Goal: Transaction & Acquisition: Purchase product/service

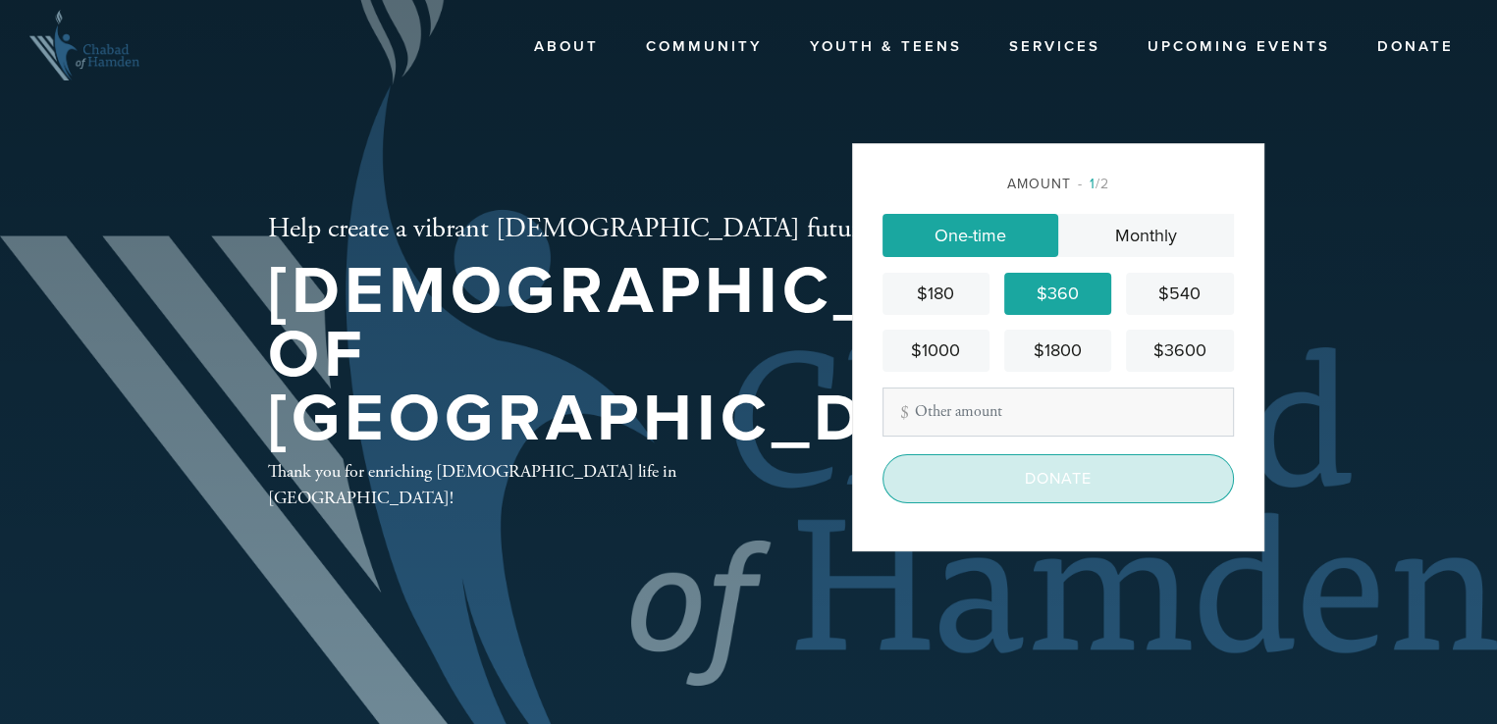
click at [1037, 477] on input "Donate" at bounding box center [1057, 478] width 351 height 49
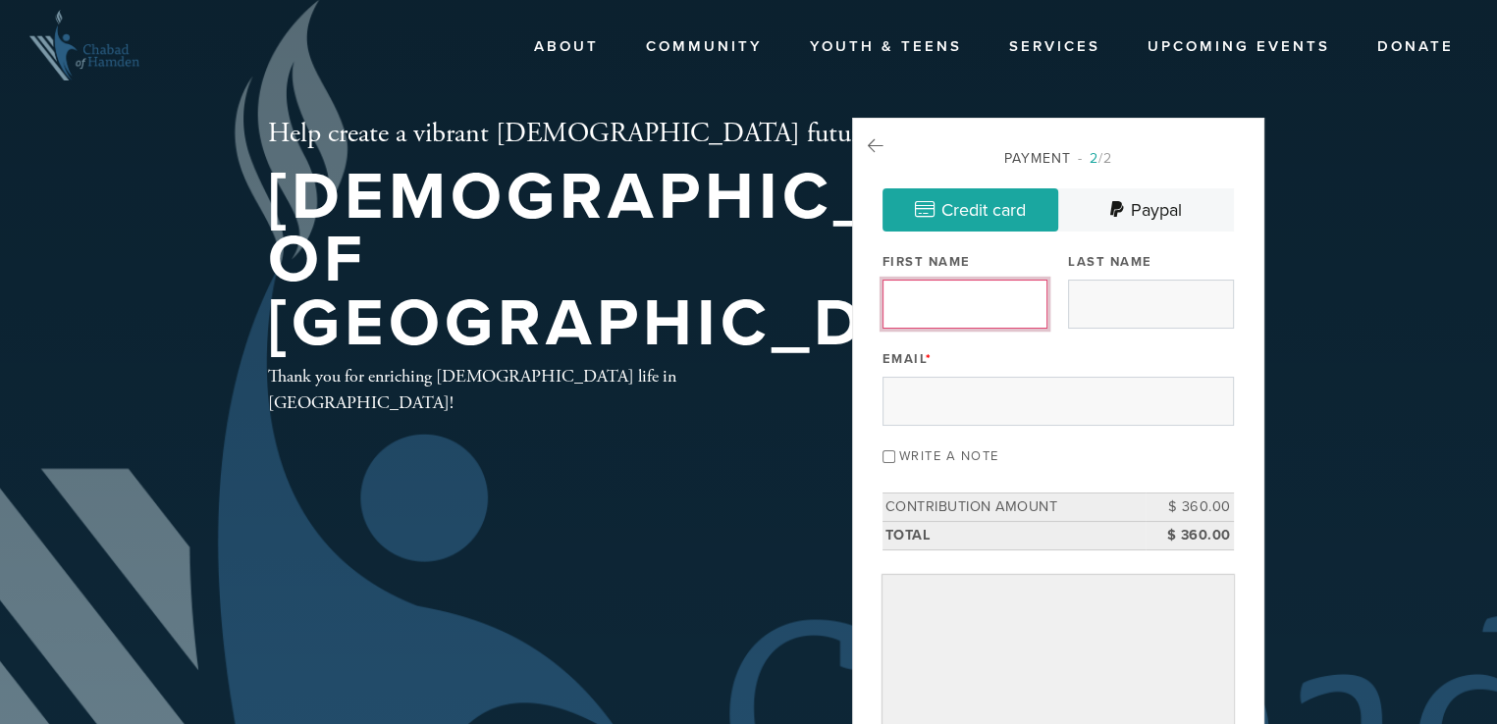
click at [944, 307] on input "First Name" at bounding box center [964, 304] width 165 height 49
click at [958, 300] on input "First Name" at bounding box center [964, 304] width 165 height 49
type input "Nancy"
type input "Nishball"
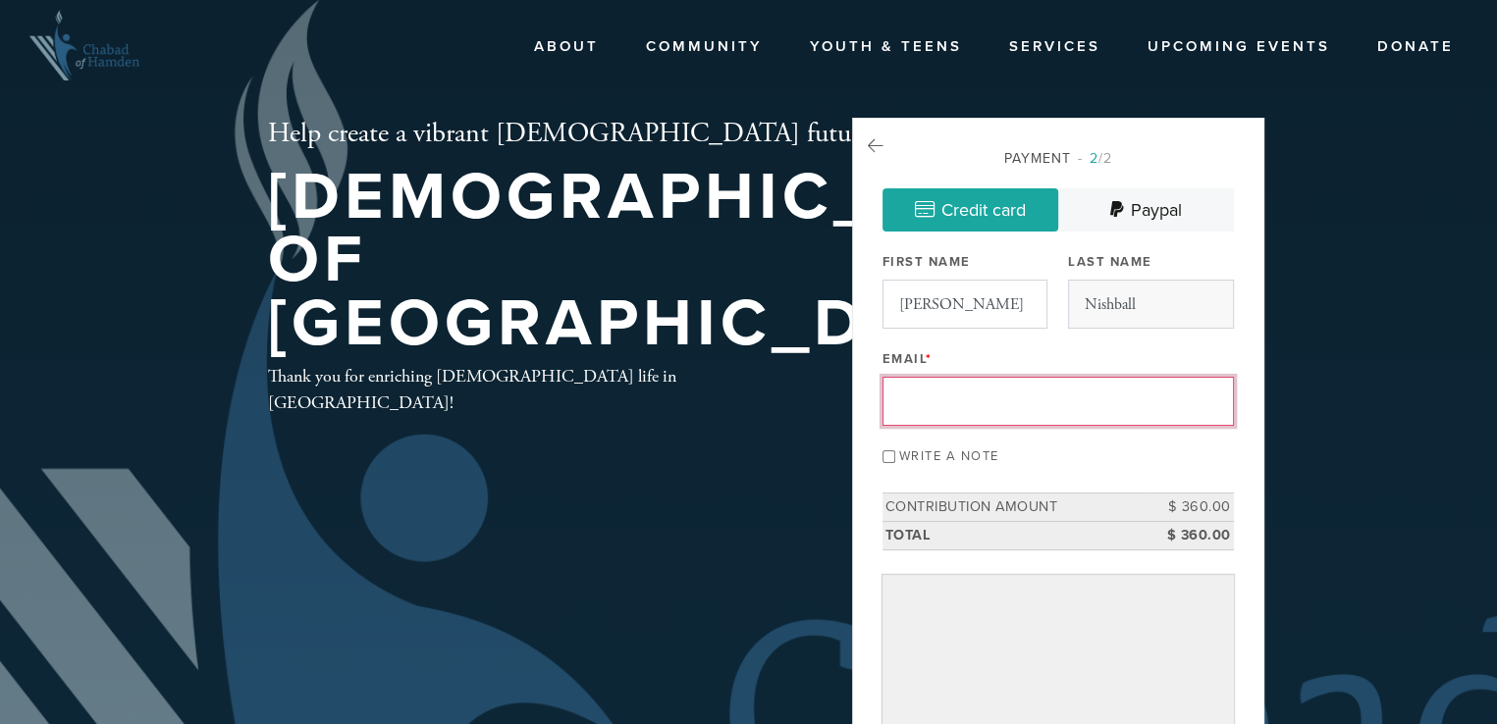
type input "nancynishball@aol.com"
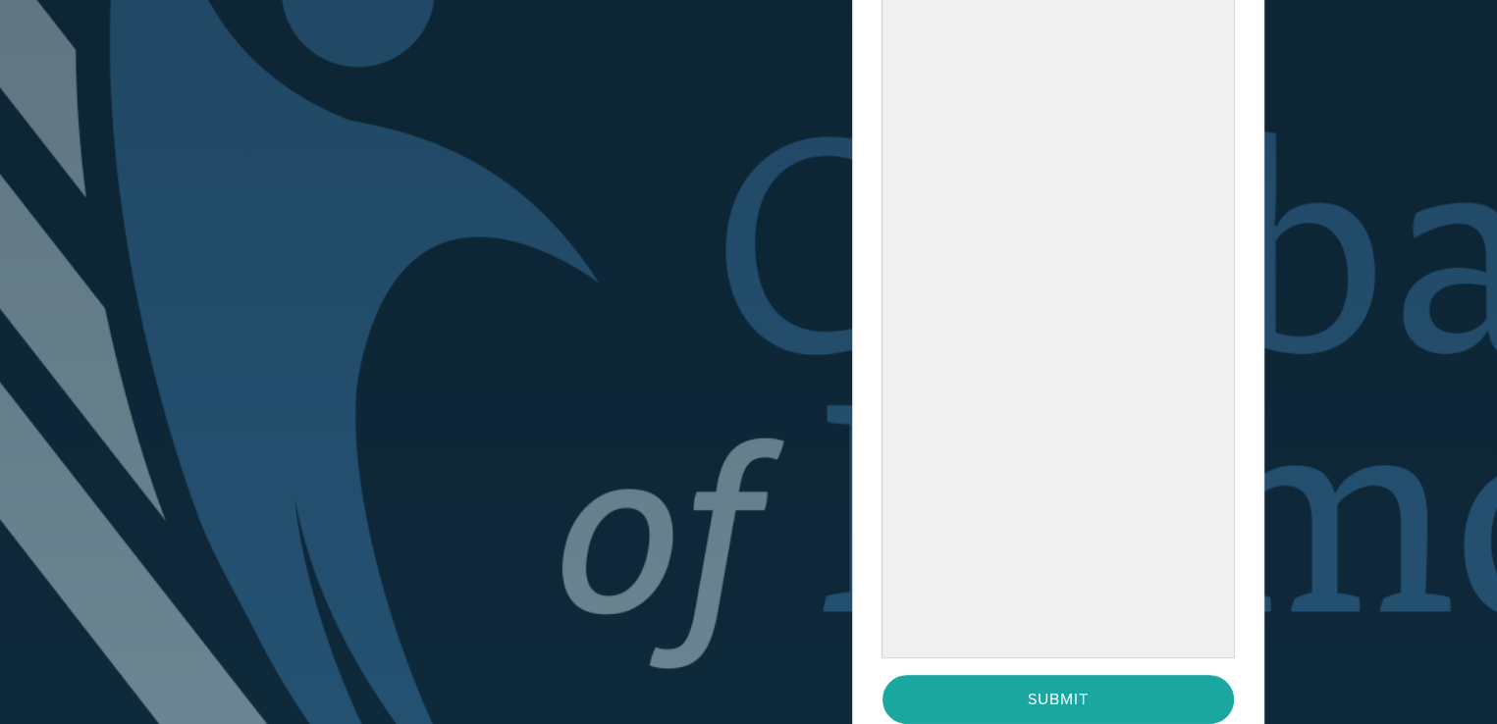
scroll to position [589, 0]
